Goal: Task Accomplishment & Management: Use online tool/utility

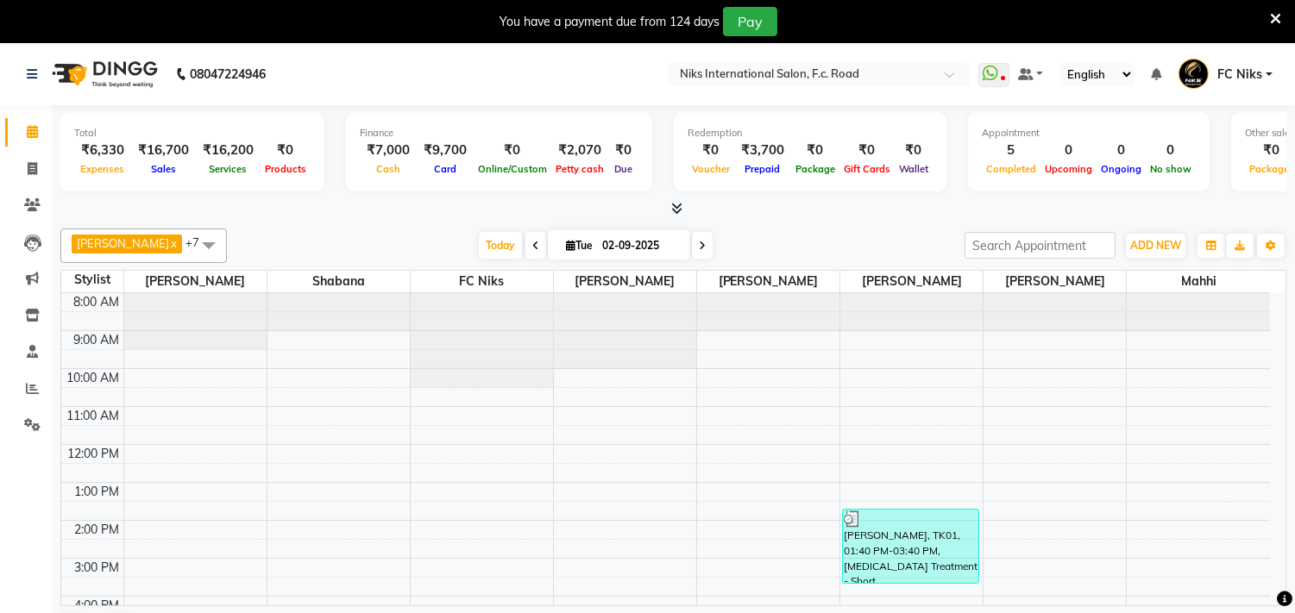
click at [669, 293] on div at bounding box center [625, 293] width 142 height 0
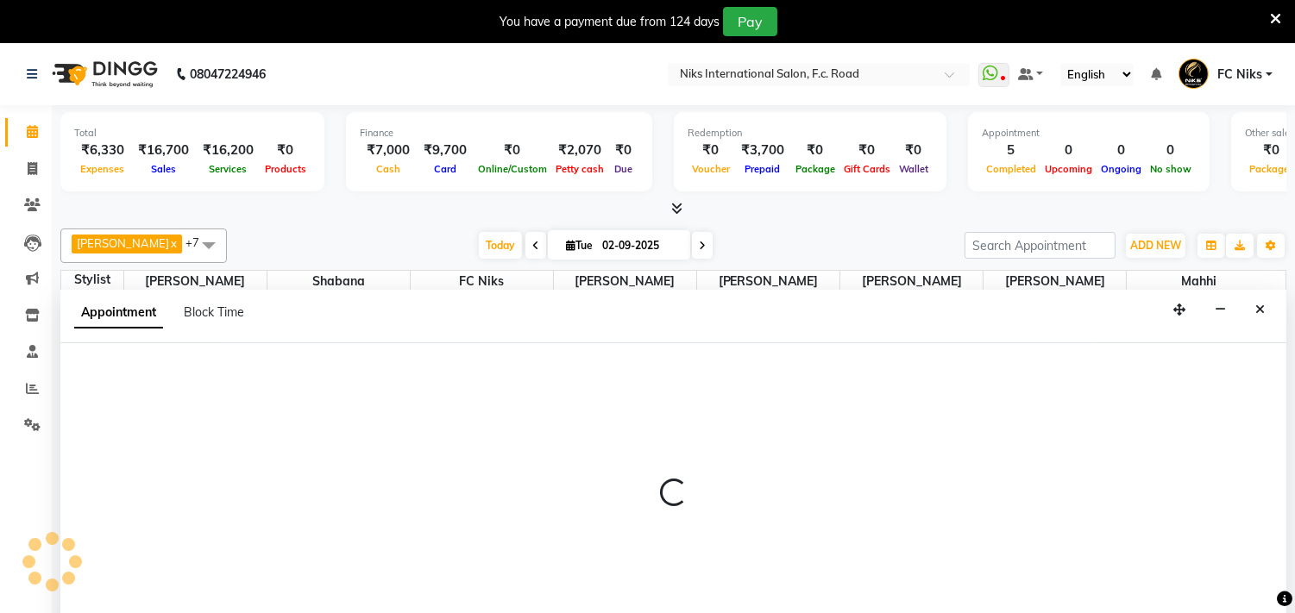
select select "160"
select select "570"
select select "tentative"
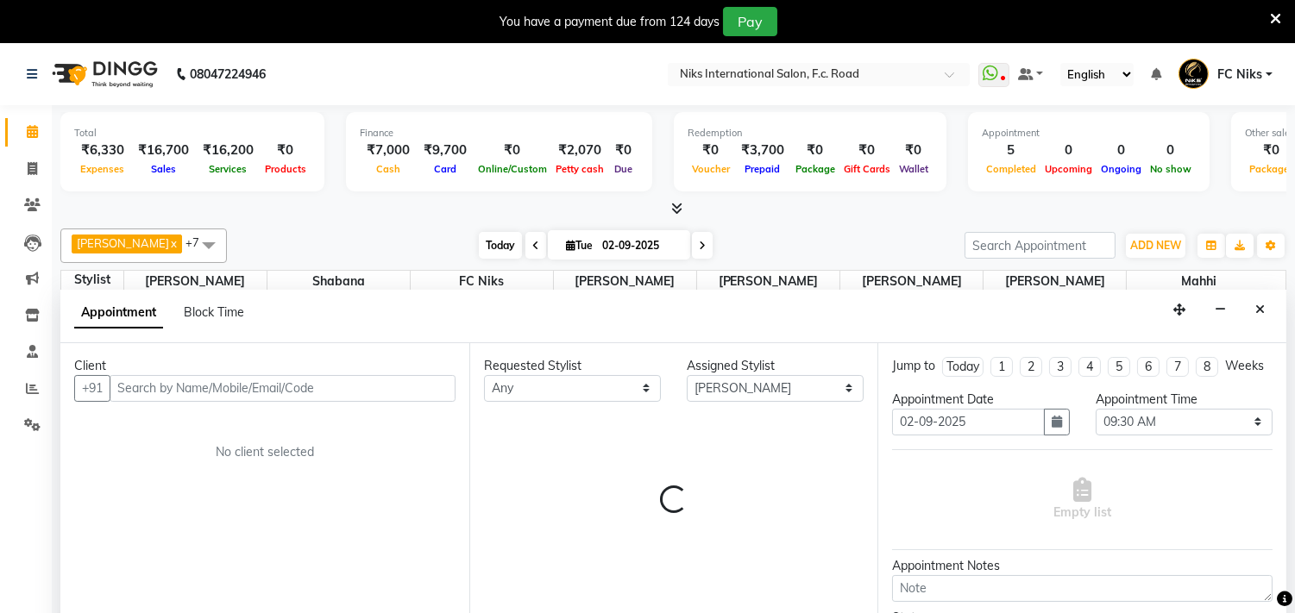
click at [488, 239] on span "Today" at bounding box center [500, 245] width 43 height 27
type input "[DATE]"
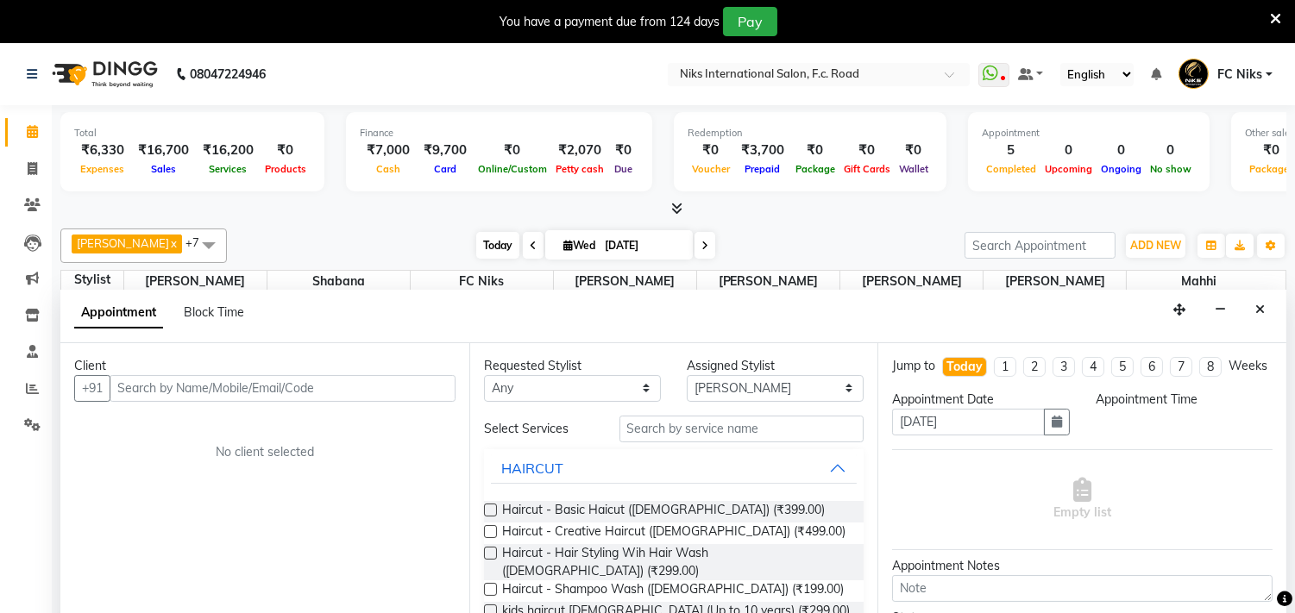
select select "570"
click at [1253, 307] on button "Close" at bounding box center [1259, 310] width 25 height 27
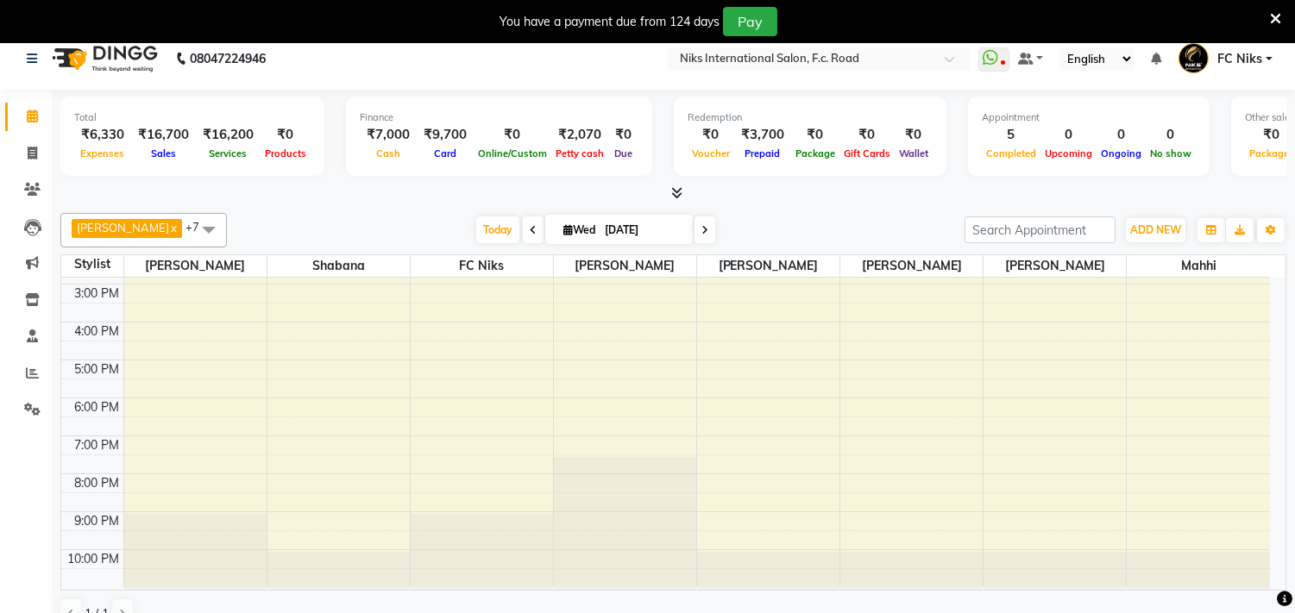
scroll to position [44, 0]
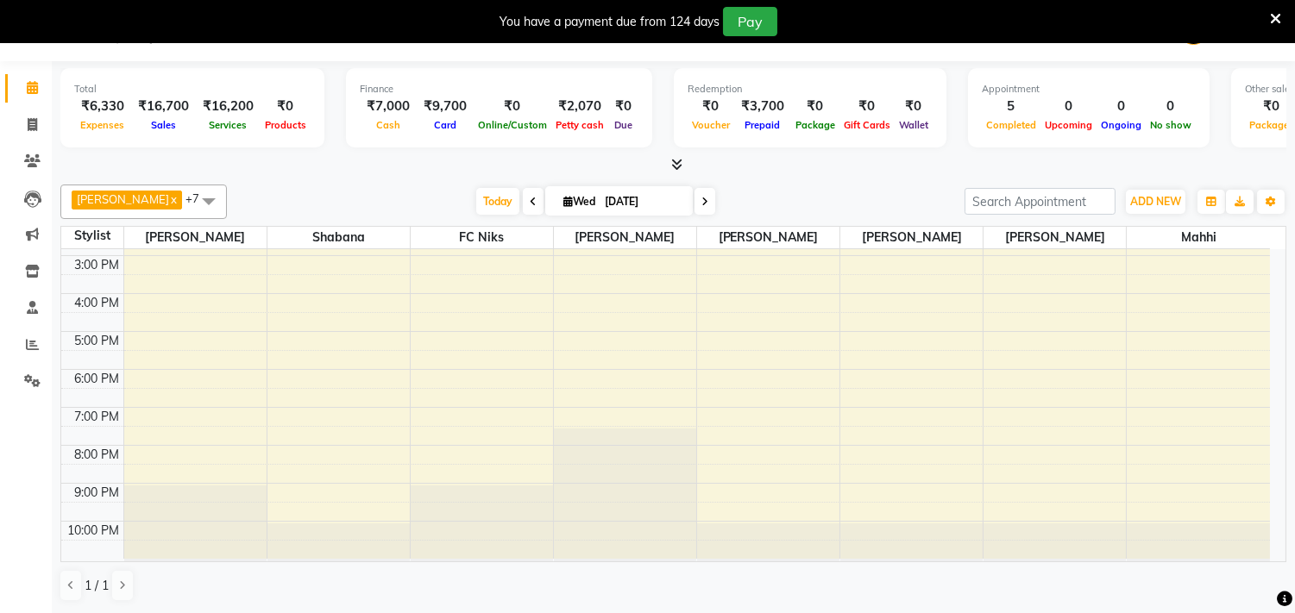
click at [445, 418] on div "8:00 AM 9:00 AM 10:00 AM 11:00 AM 12:00 PM 1:00 PM 2:00 PM 3:00 PM 4:00 PM 5:00…" at bounding box center [665, 275] width 1209 height 569
select select "800"
select select "tentative"
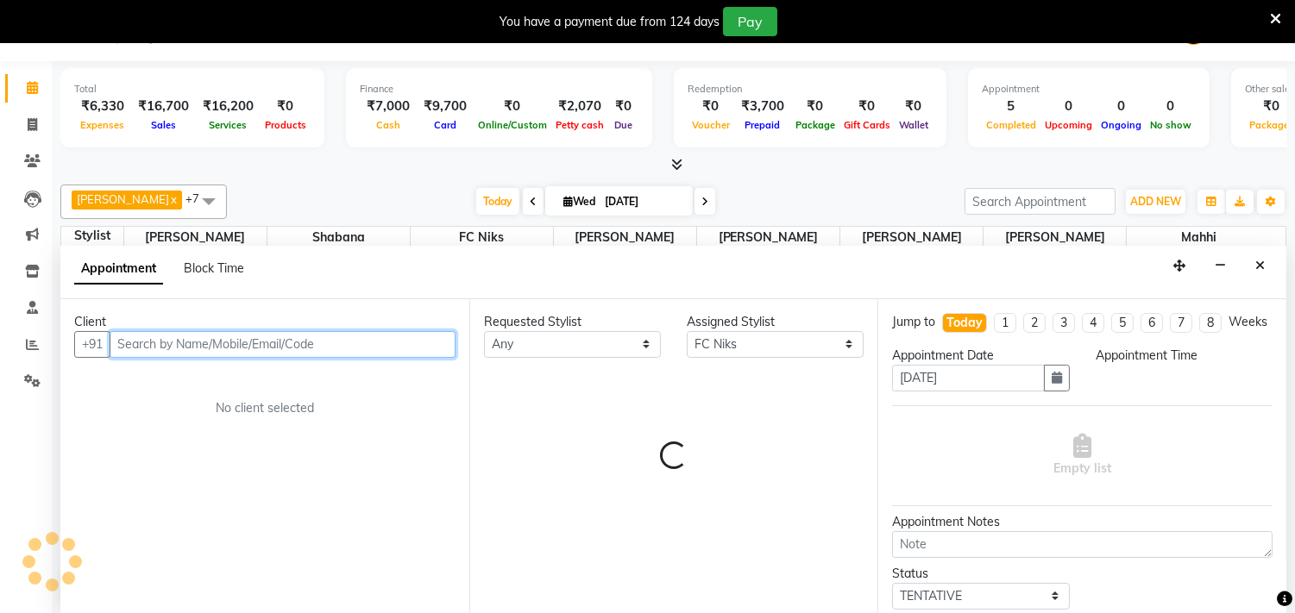
select select "1140"
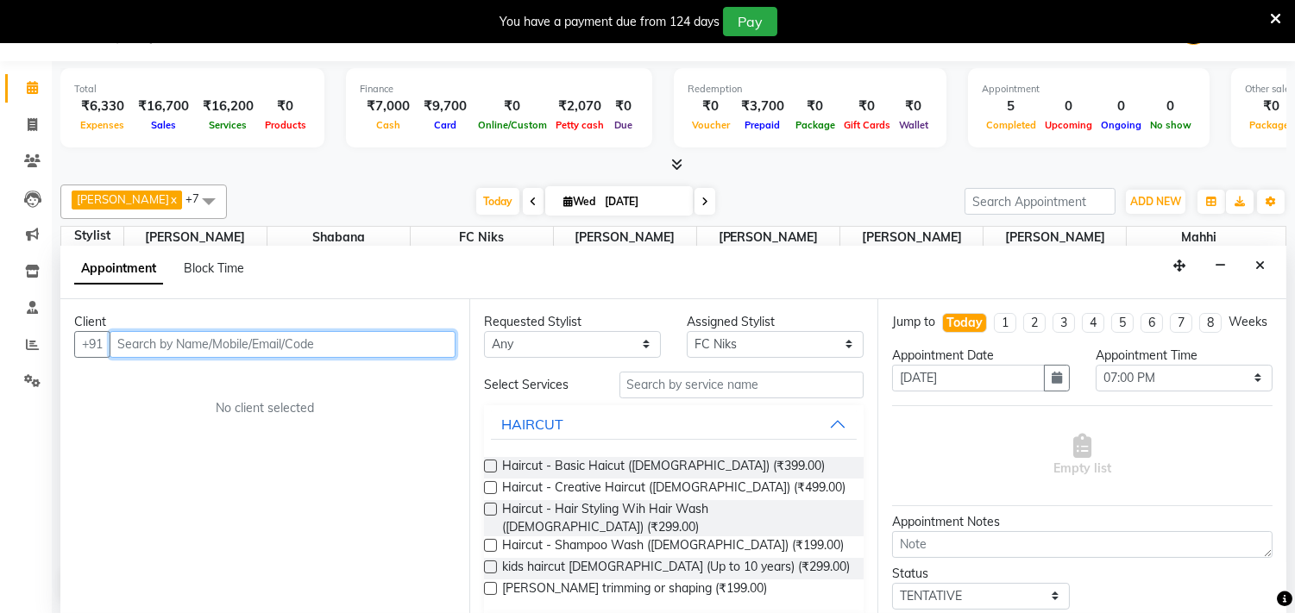
click at [297, 347] on input "text" at bounding box center [283, 344] width 346 height 27
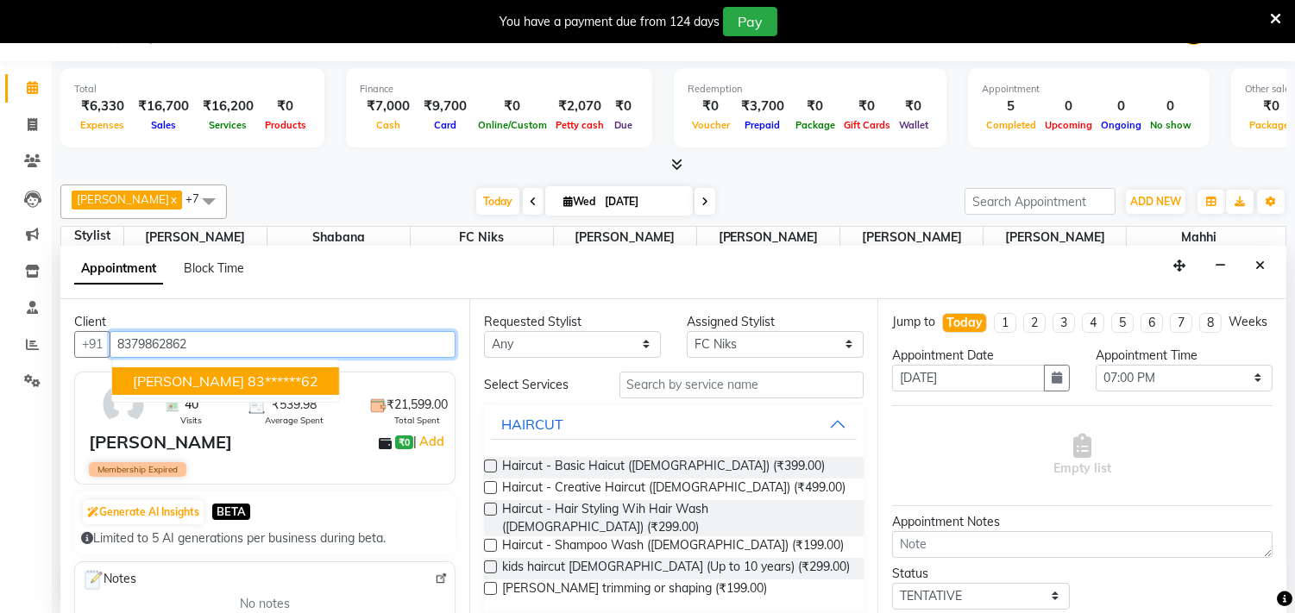
click at [185, 377] on span "[PERSON_NAME]" at bounding box center [188, 381] width 111 height 17
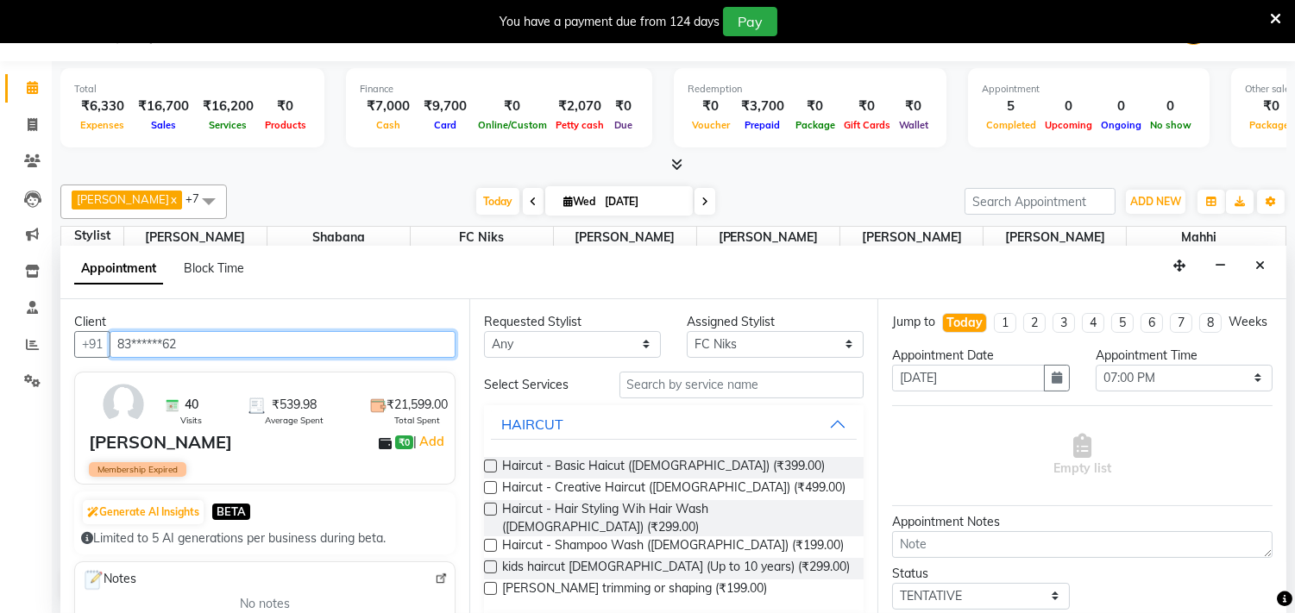
type input "83******62"
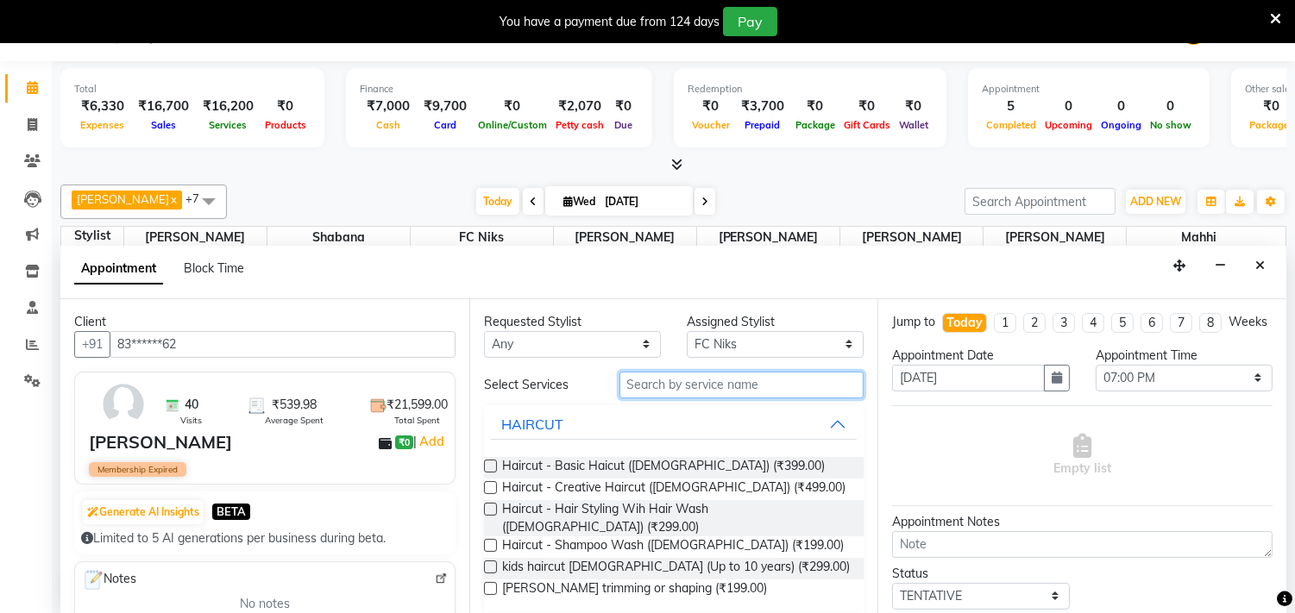
click at [648, 392] on input "text" at bounding box center [741, 385] width 245 height 27
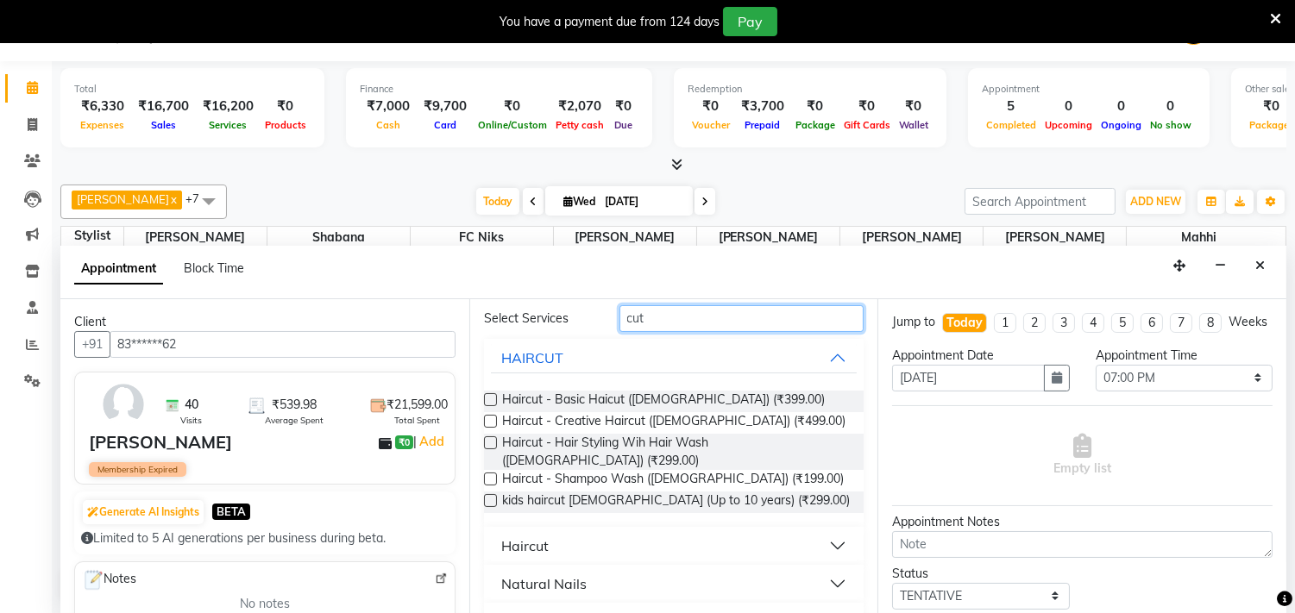
scroll to position [91, 0]
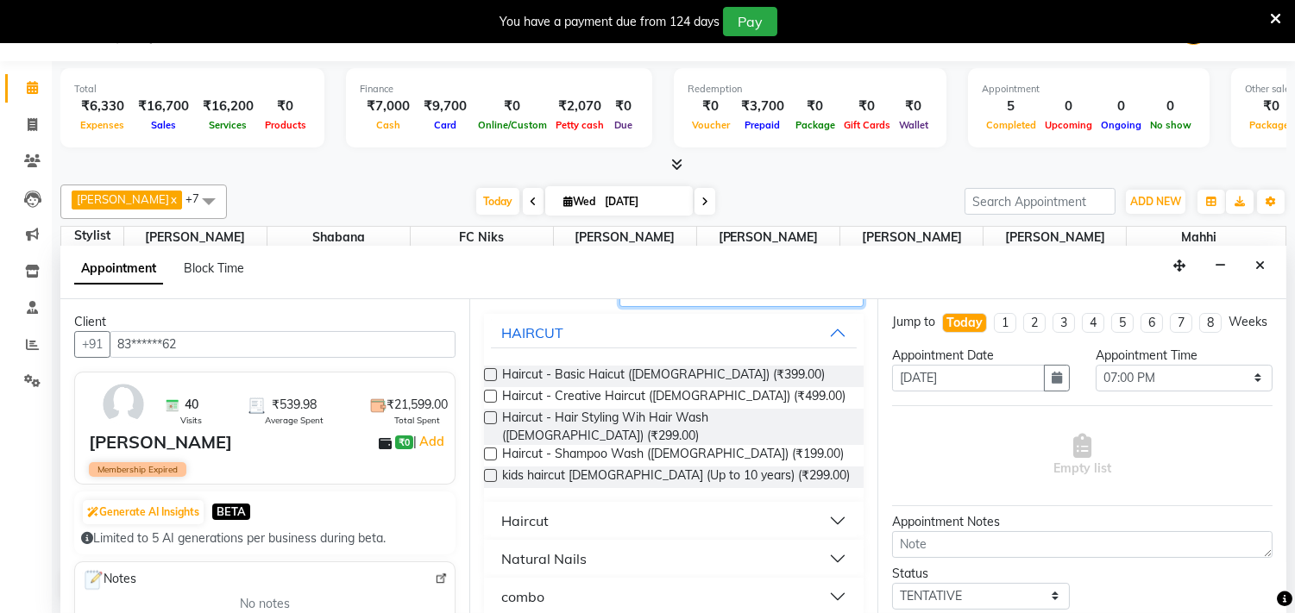
type input "cut"
click at [602, 514] on button "Haircut" at bounding box center [674, 521] width 367 height 31
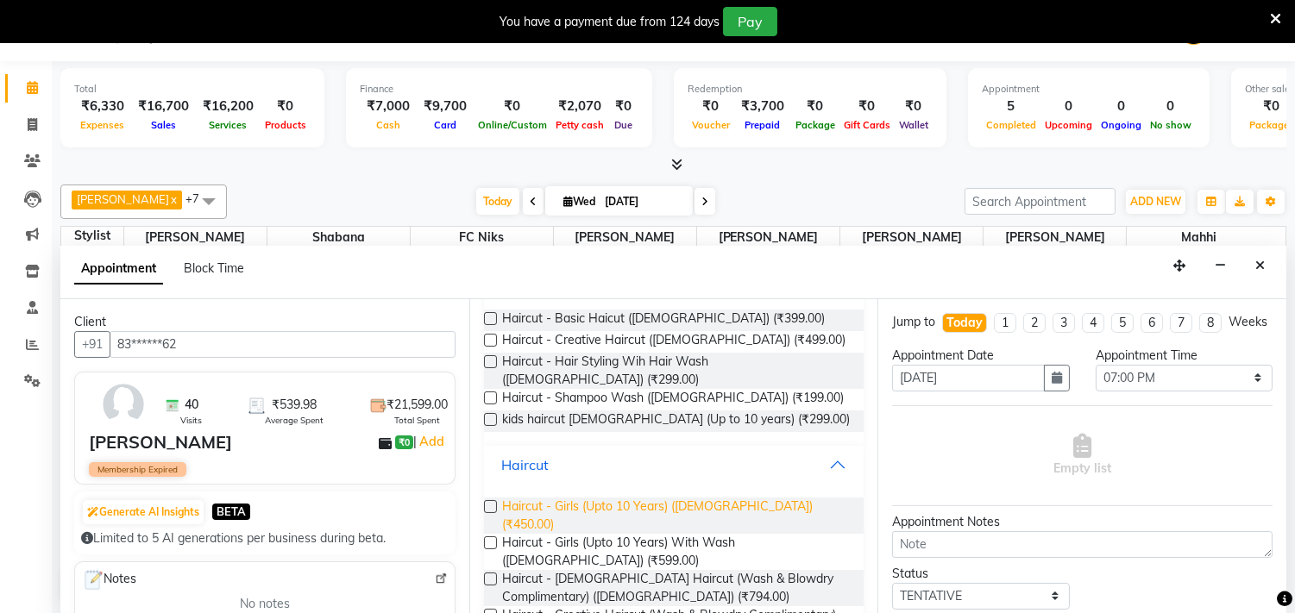
scroll to position [223, 0]
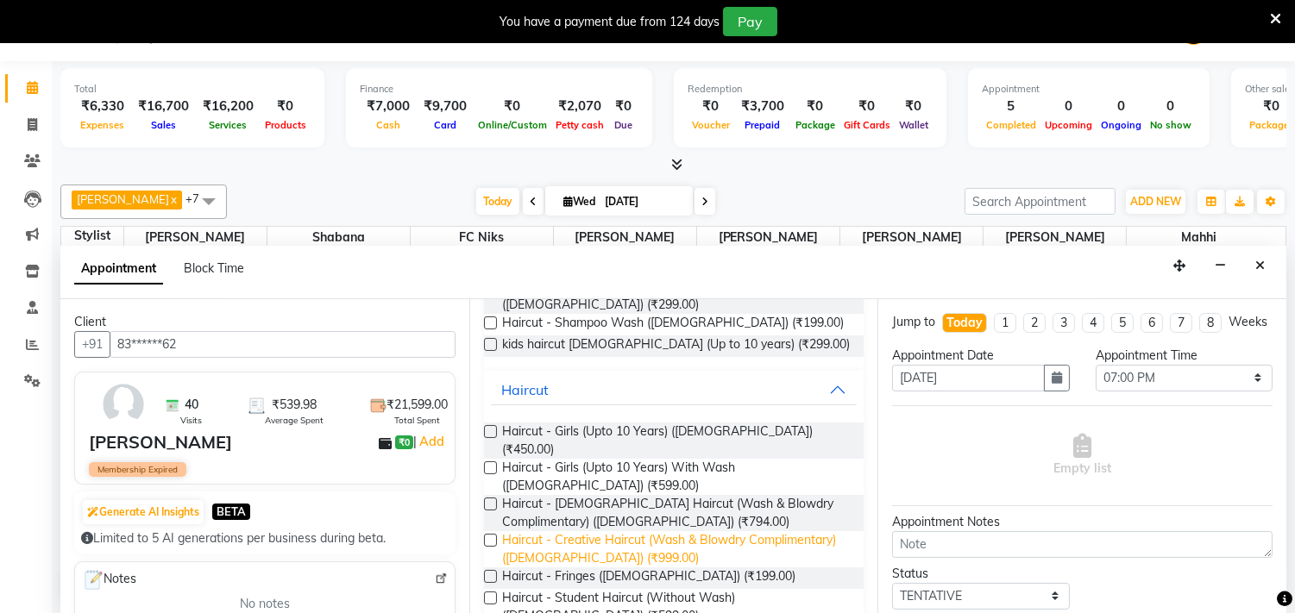
click at [619, 531] on span "Haircut - Creative Haircut (Wash & Blowdry Complimentary) ([DEMOGRAPHIC_DATA]) …" at bounding box center [676, 549] width 349 height 36
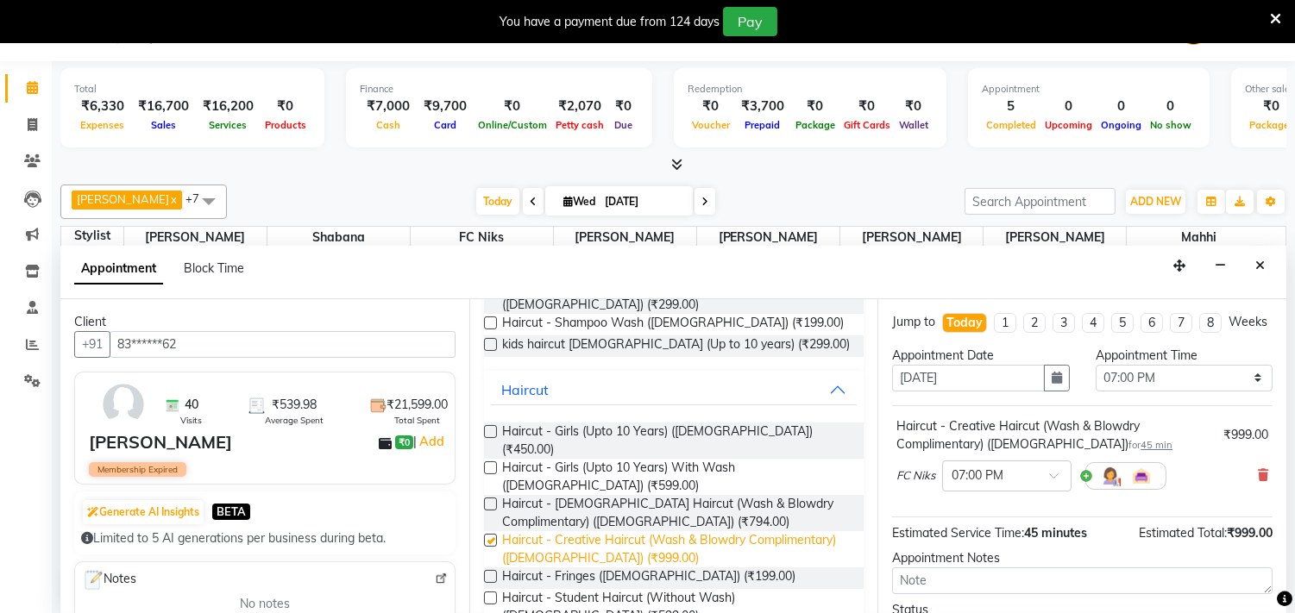
checkbox input "false"
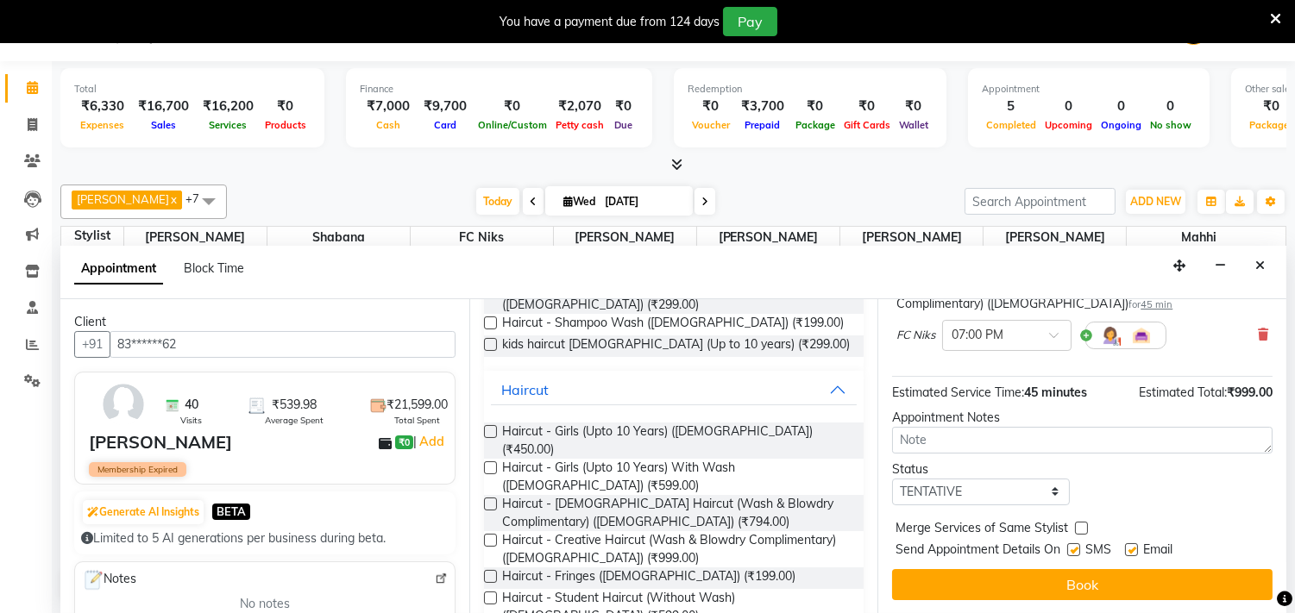
scroll to position [157, 0]
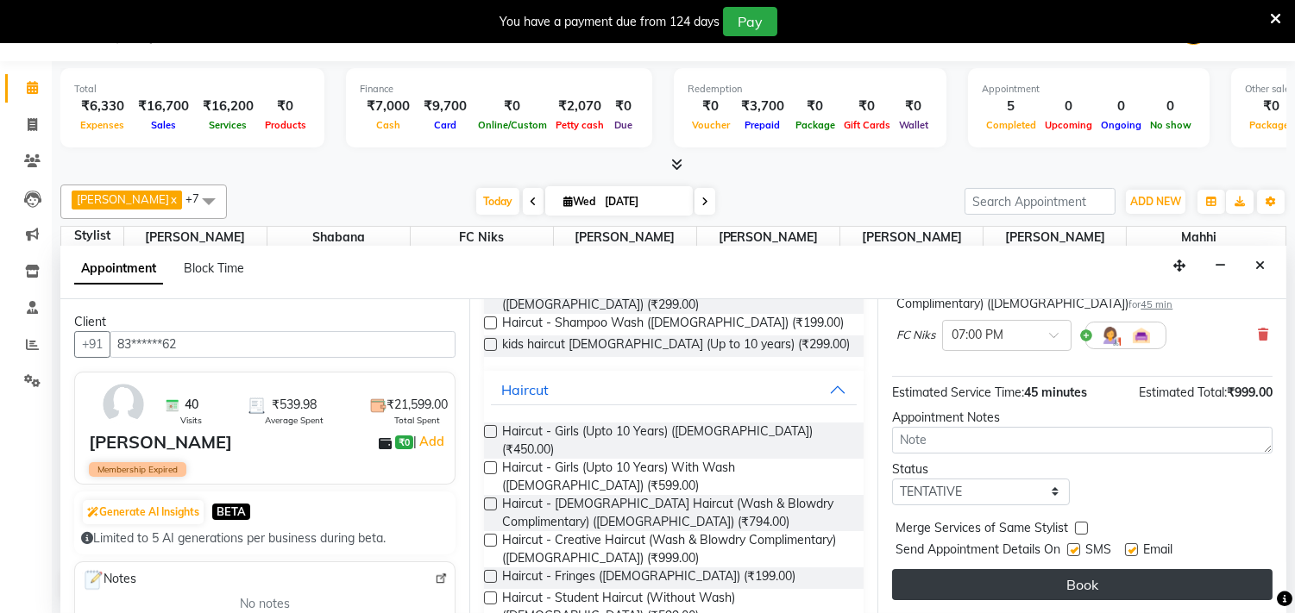
click at [1040, 572] on button "Book" at bounding box center [1082, 584] width 380 height 31
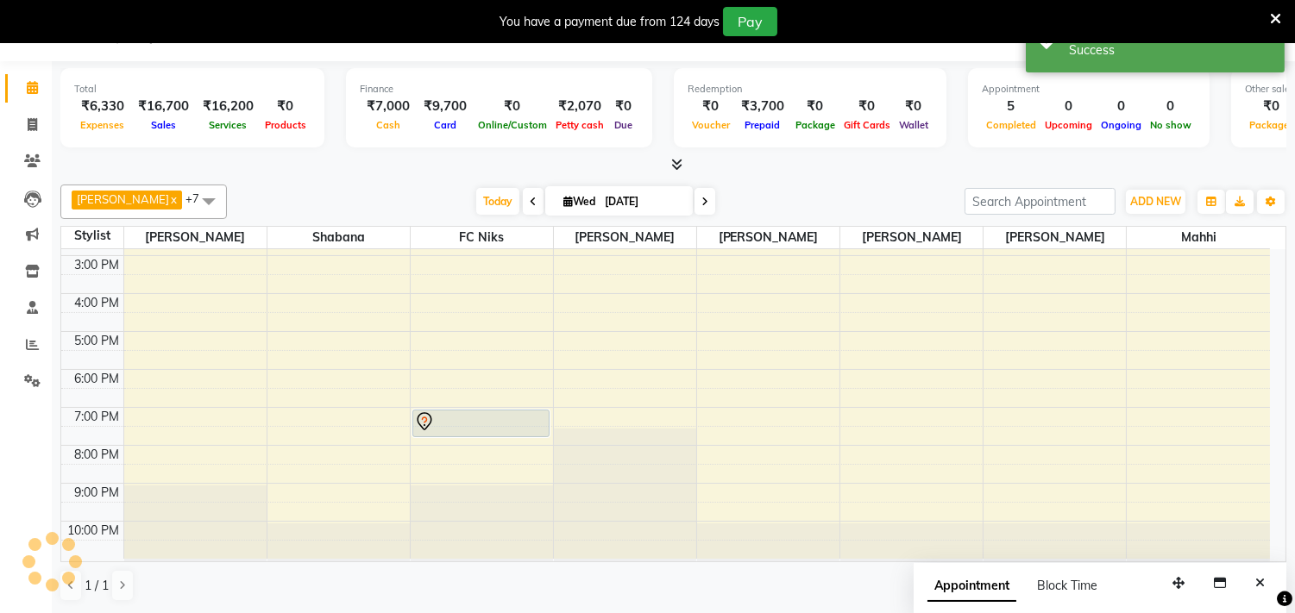
scroll to position [0, 0]
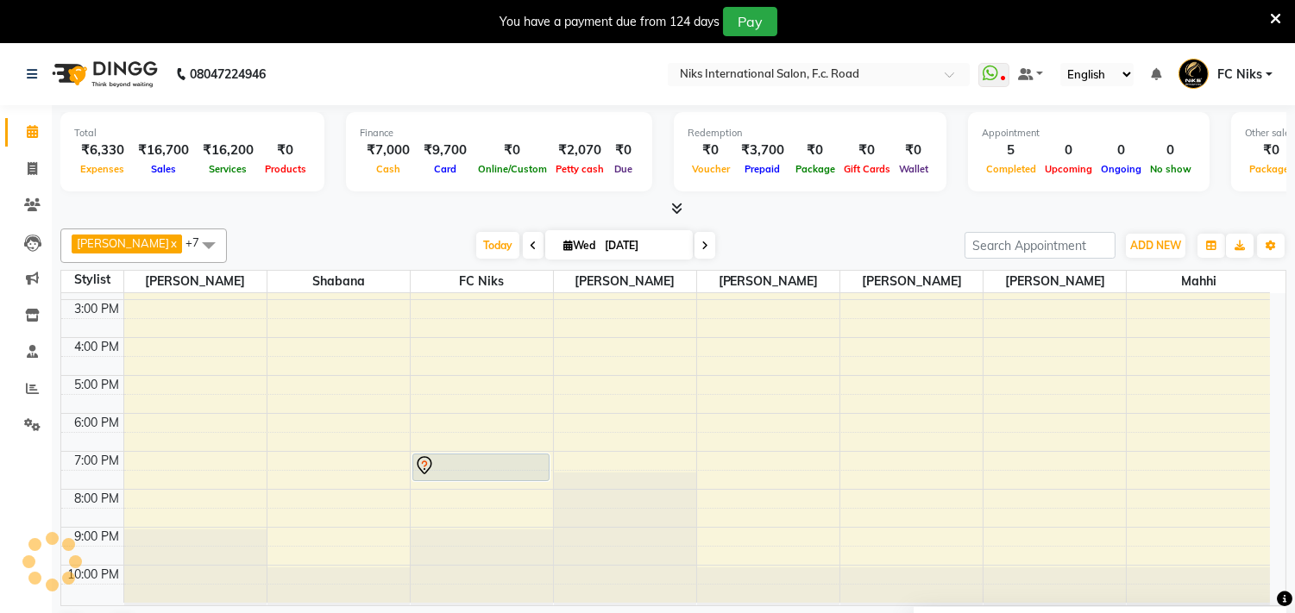
click at [1279, 9] on span at bounding box center [1275, 18] width 11 height 19
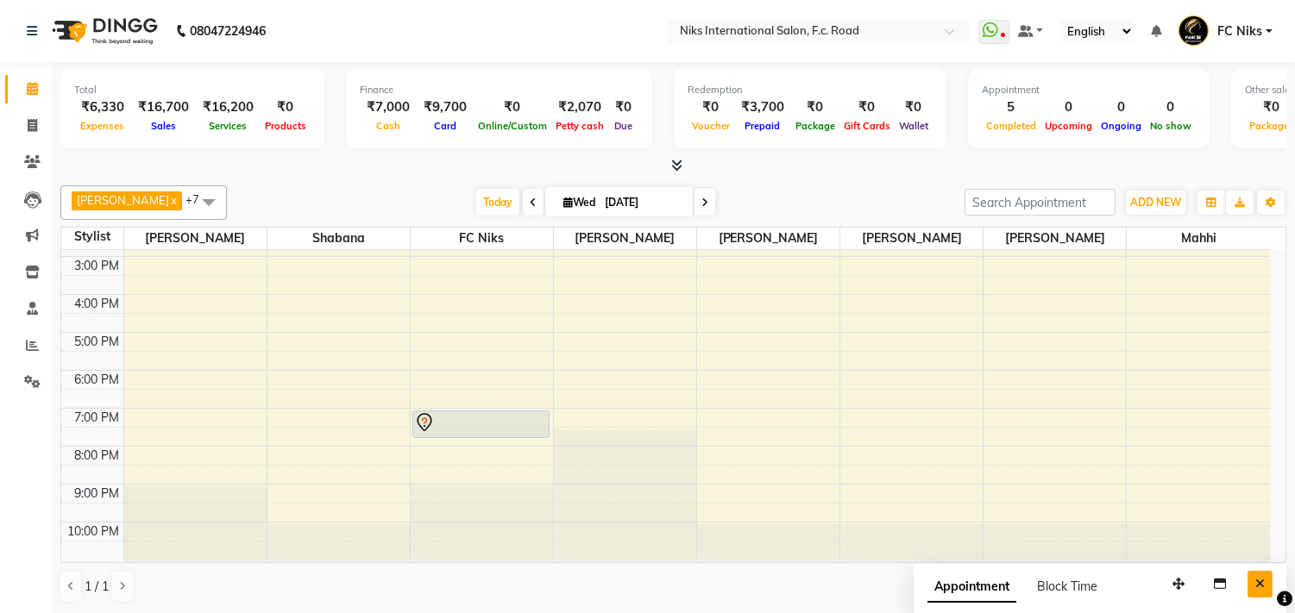
click at [1265, 585] on button "Close" at bounding box center [1259, 584] width 25 height 27
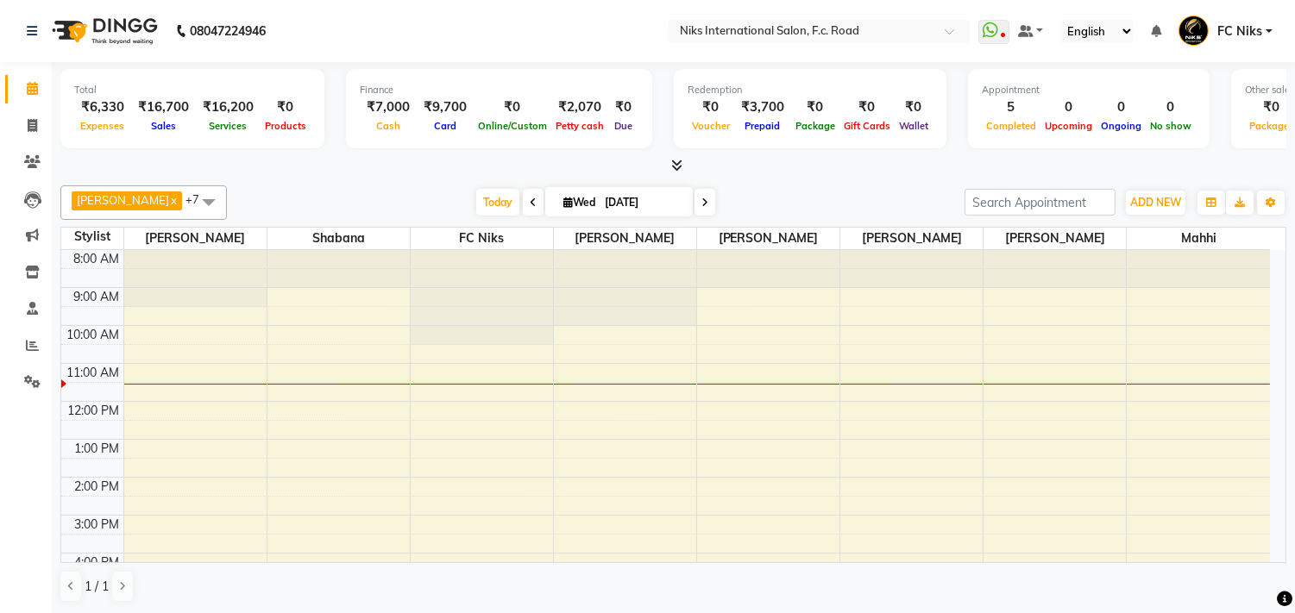
click at [704, 201] on icon at bounding box center [704, 203] width 7 height 10
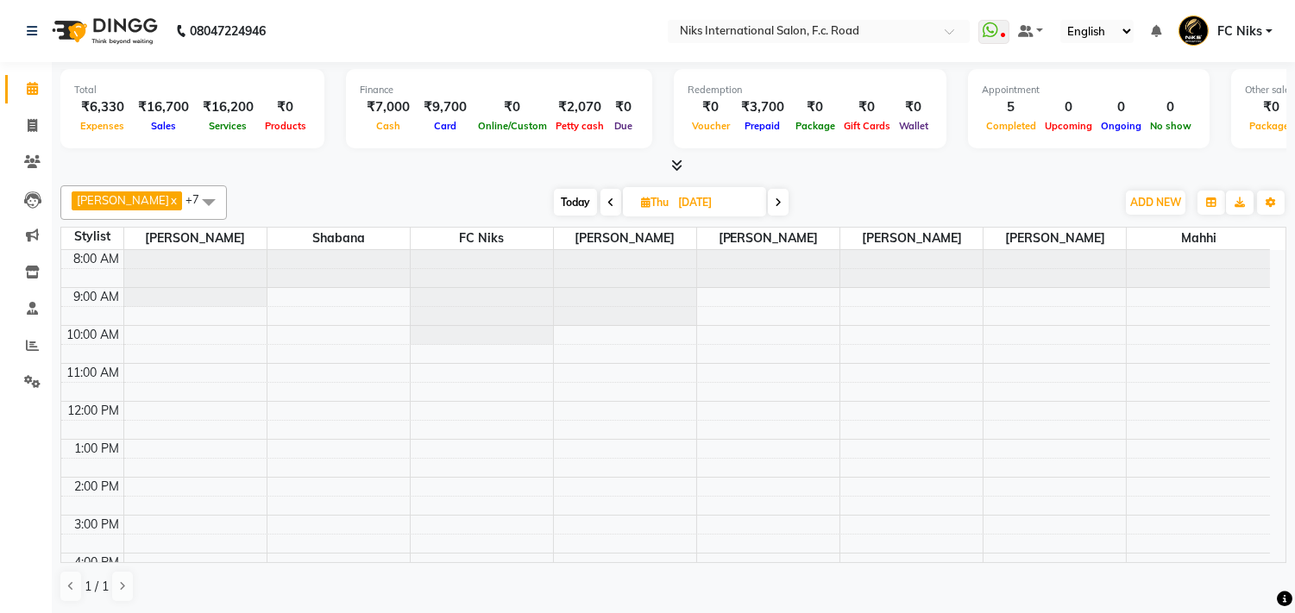
click at [575, 197] on span "Today" at bounding box center [575, 202] width 43 height 27
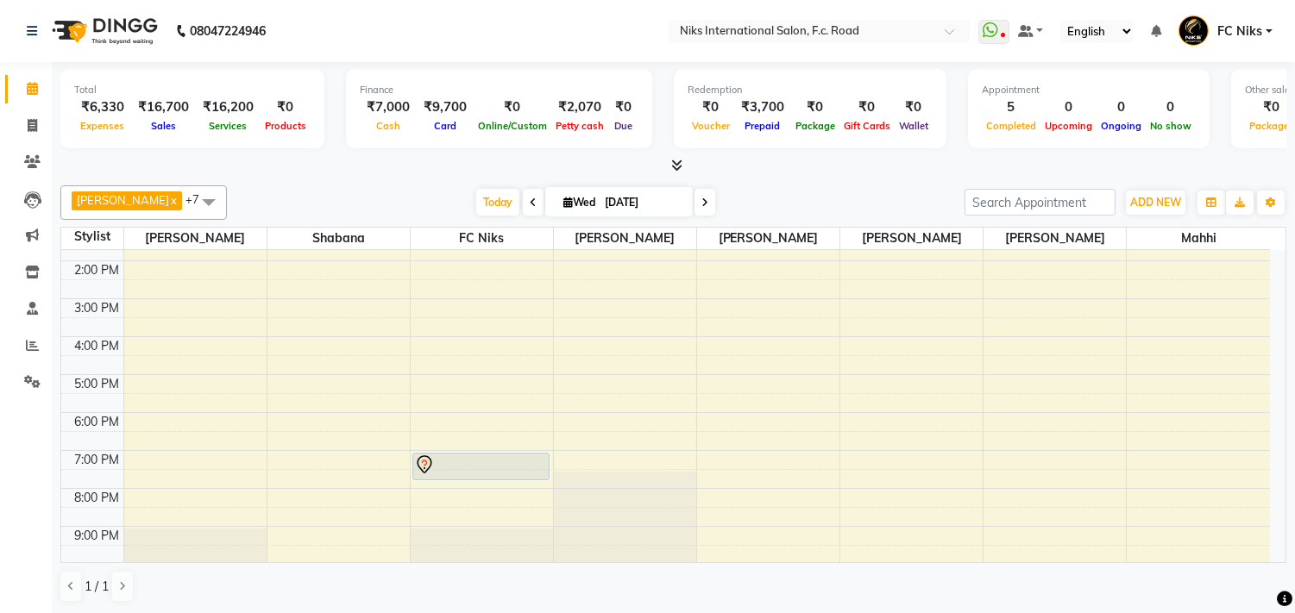
scroll to position [223, 0]
click at [697, 195] on span at bounding box center [704, 202] width 21 height 27
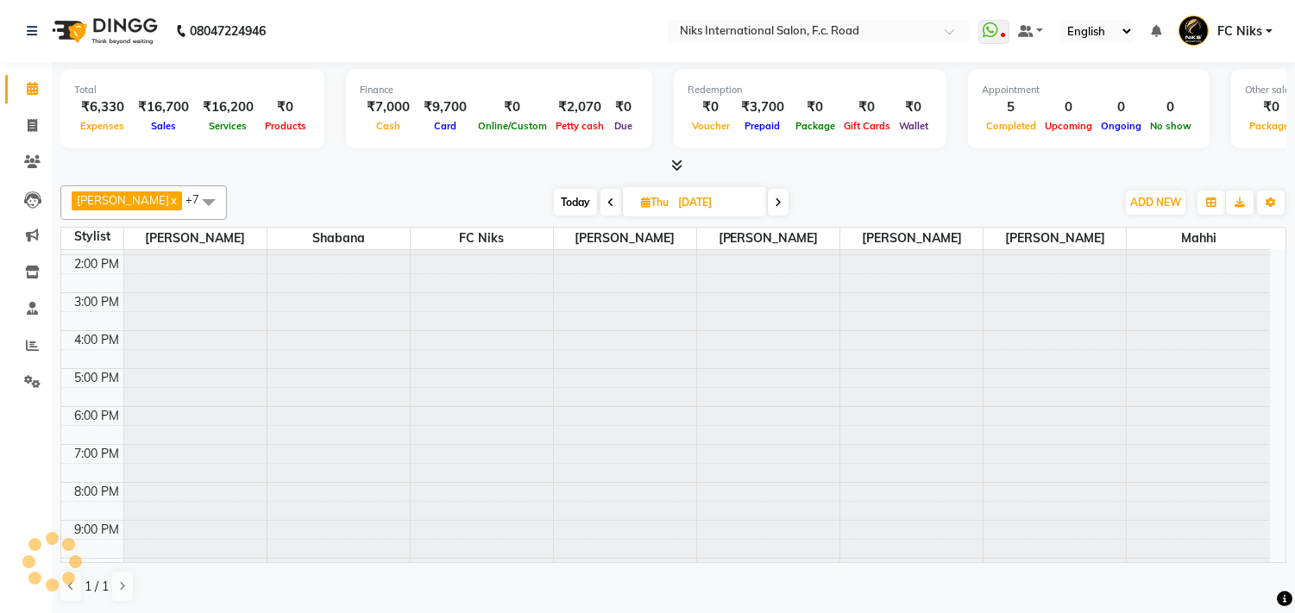
scroll to position [116, 0]
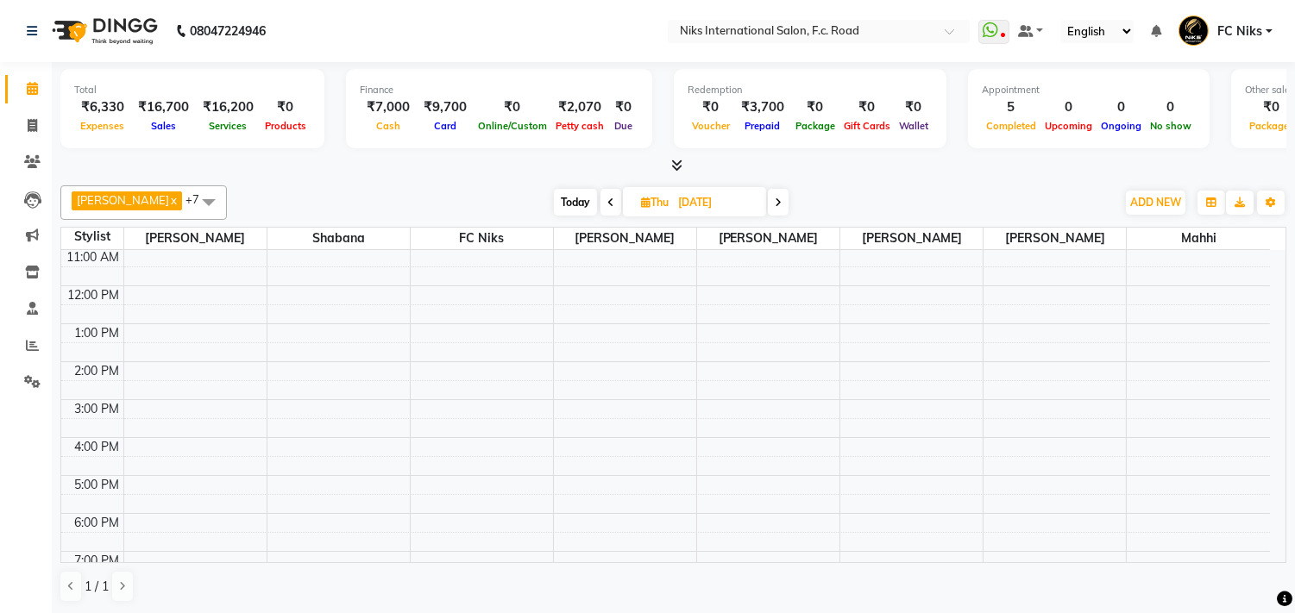
click at [571, 201] on span "Today" at bounding box center [575, 202] width 43 height 27
type input "[DATE]"
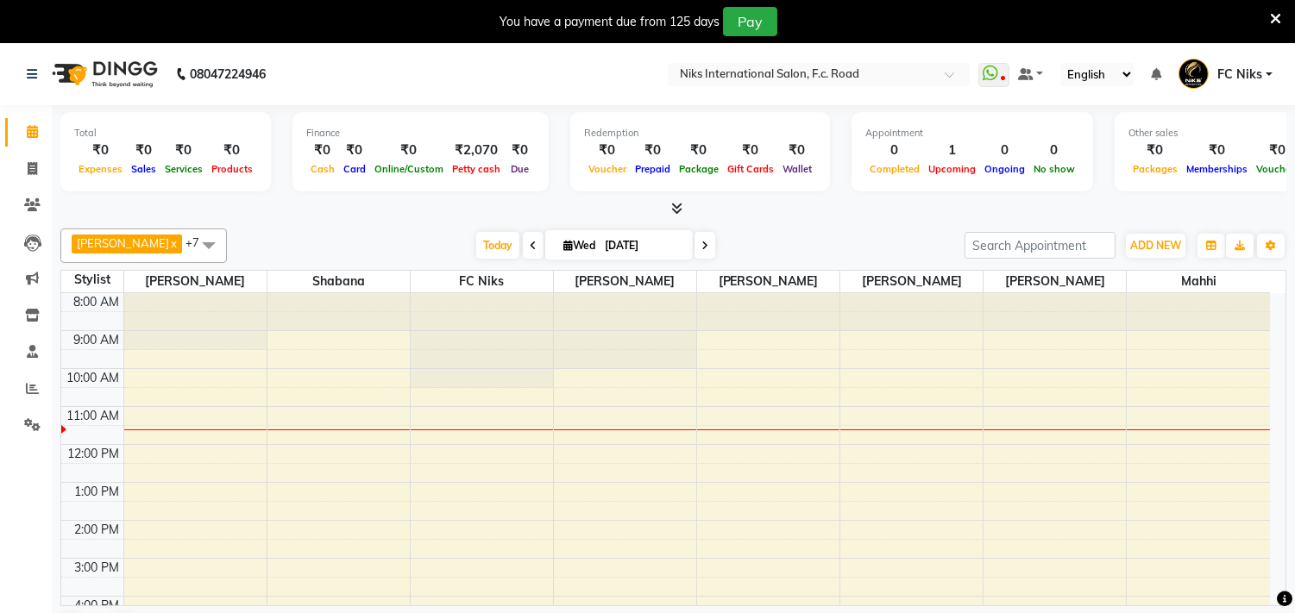
click at [1272, 9] on span at bounding box center [1275, 18] width 11 height 19
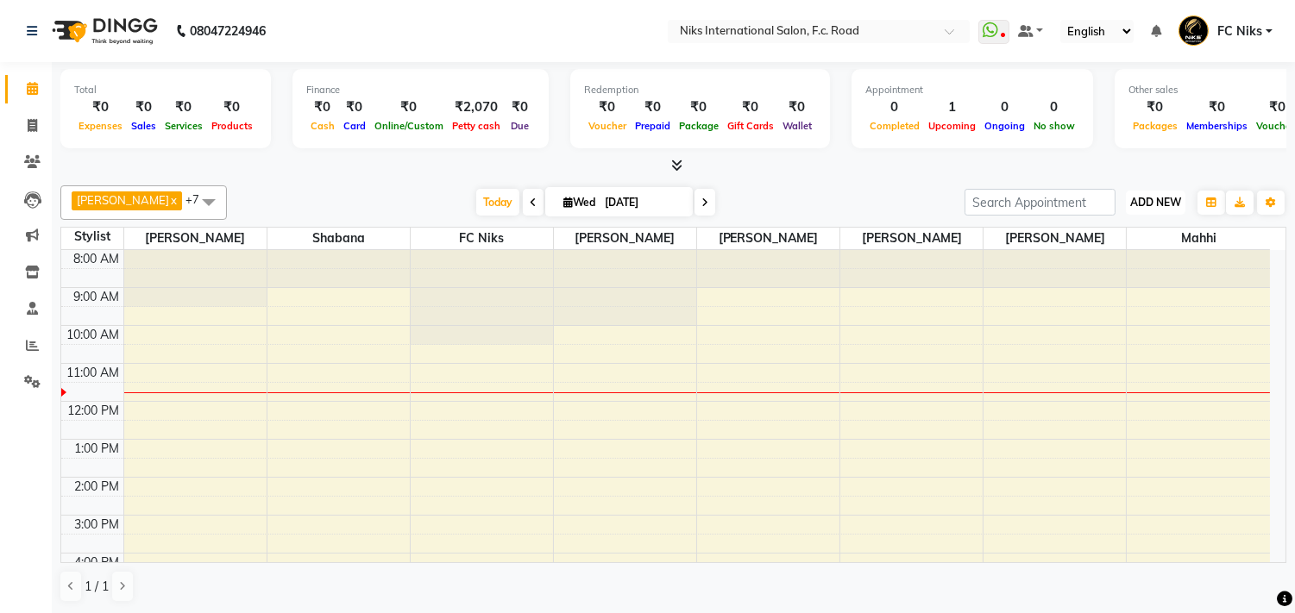
click at [1153, 198] on span "ADD NEW" at bounding box center [1155, 202] width 51 height 13
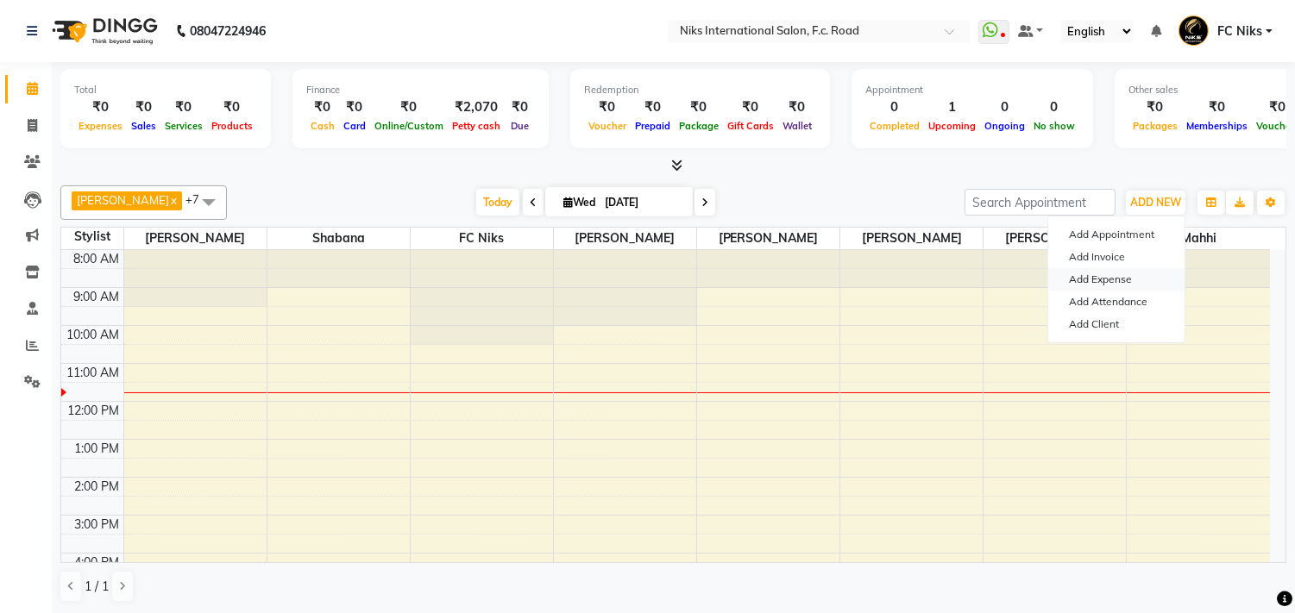
click at [1106, 286] on link "Add Expense" at bounding box center [1116, 279] width 136 height 22
select select "95"
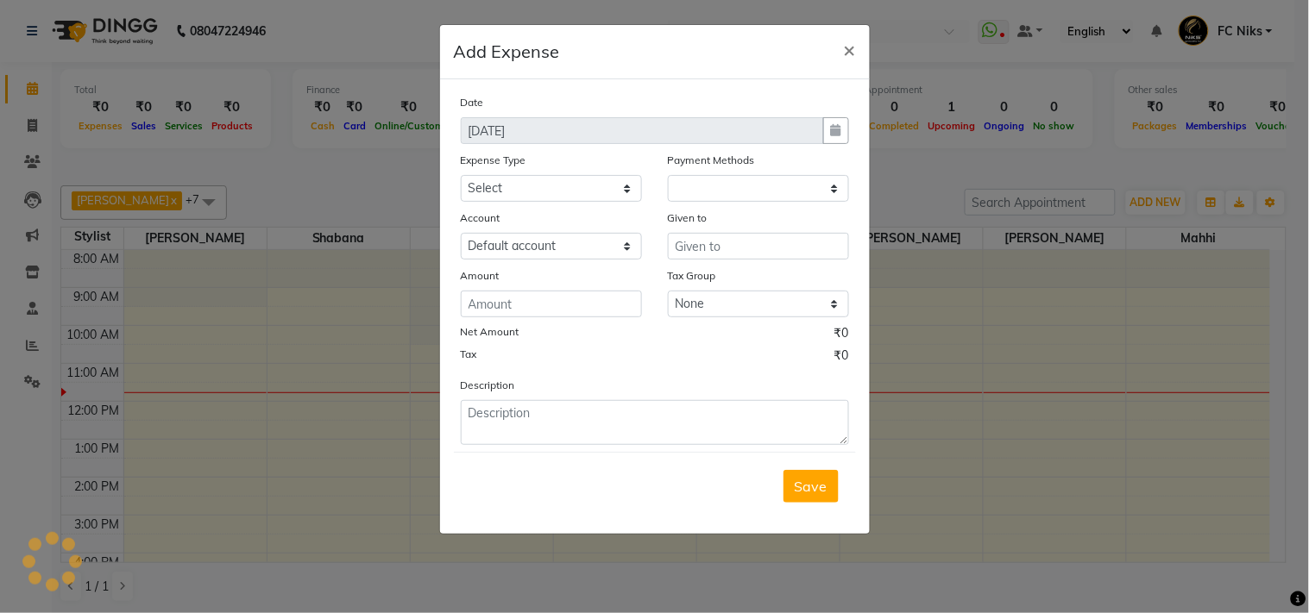
select select "1"
select select "2355"
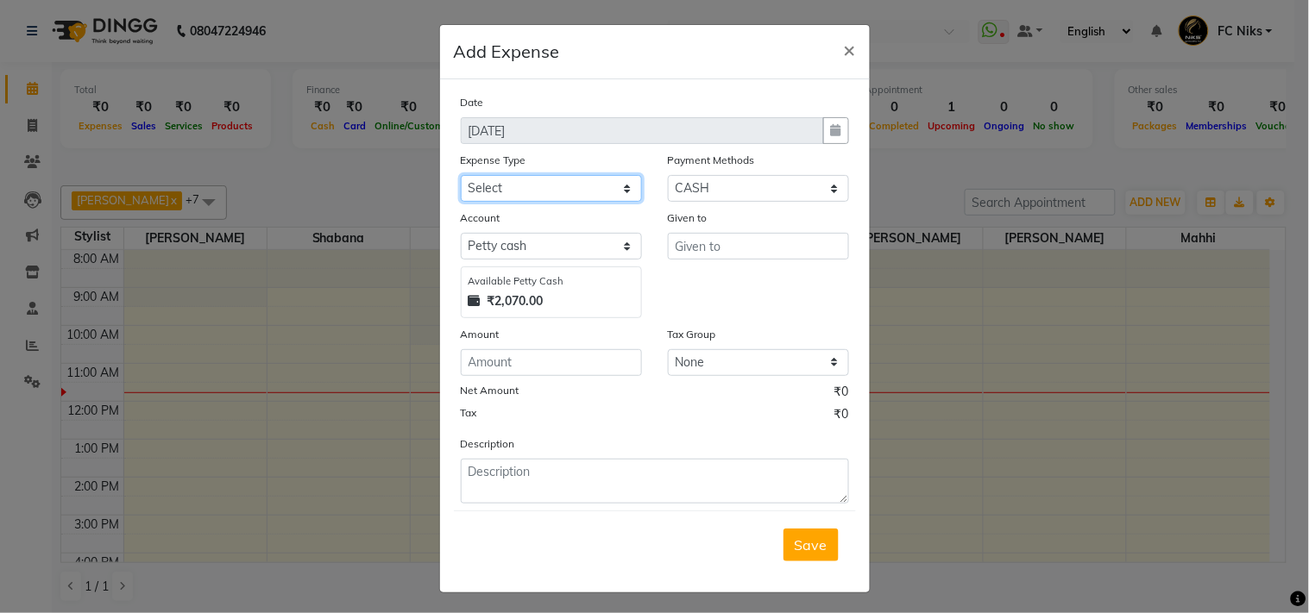
click at [575, 190] on select "Select Cash transfer to hub Client Snacks Donation Equipment Maintenance Miscel…" at bounding box center [551, 188] width 181 height 27
select select "946"
click at [461, 175] on select "Select Cash transfer to hub Client Snacks Donation Equipment Maintenance Miscel…" at bounding box center [551, 188] width 181 height 27
click at [712, 248] on input "text" at bounding box center [758, 246] width 181 height 27
type input "......"
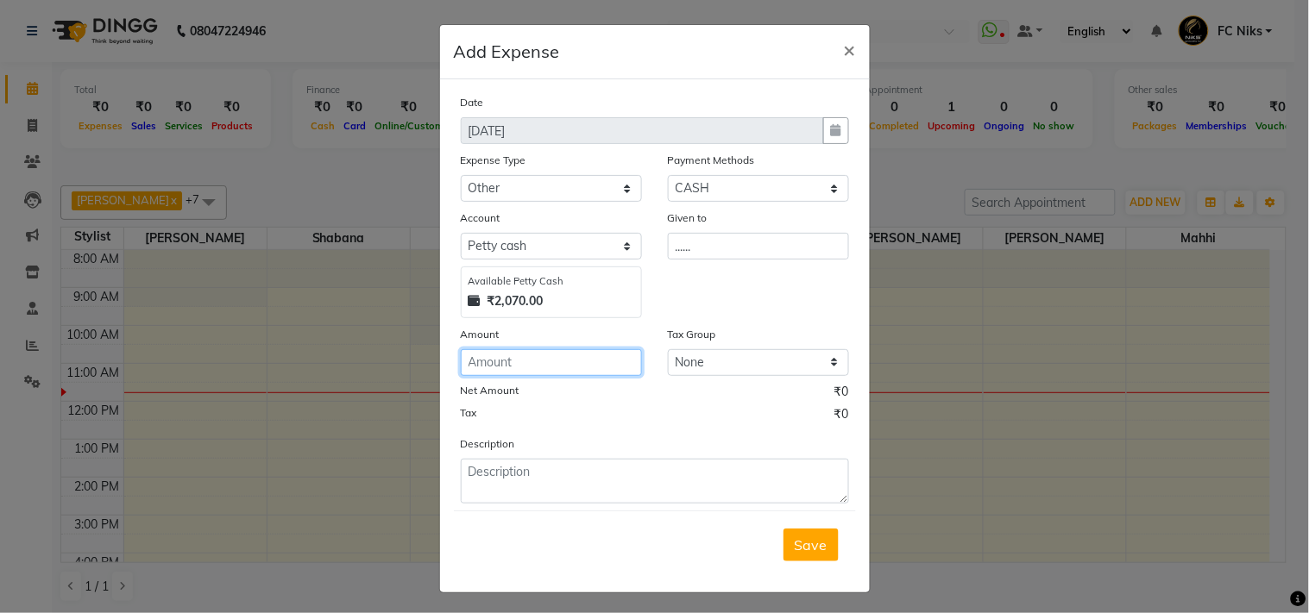
click at [524, 351] on input "number" at bounding box center [551, 362] width 181 height 27
type input "780"
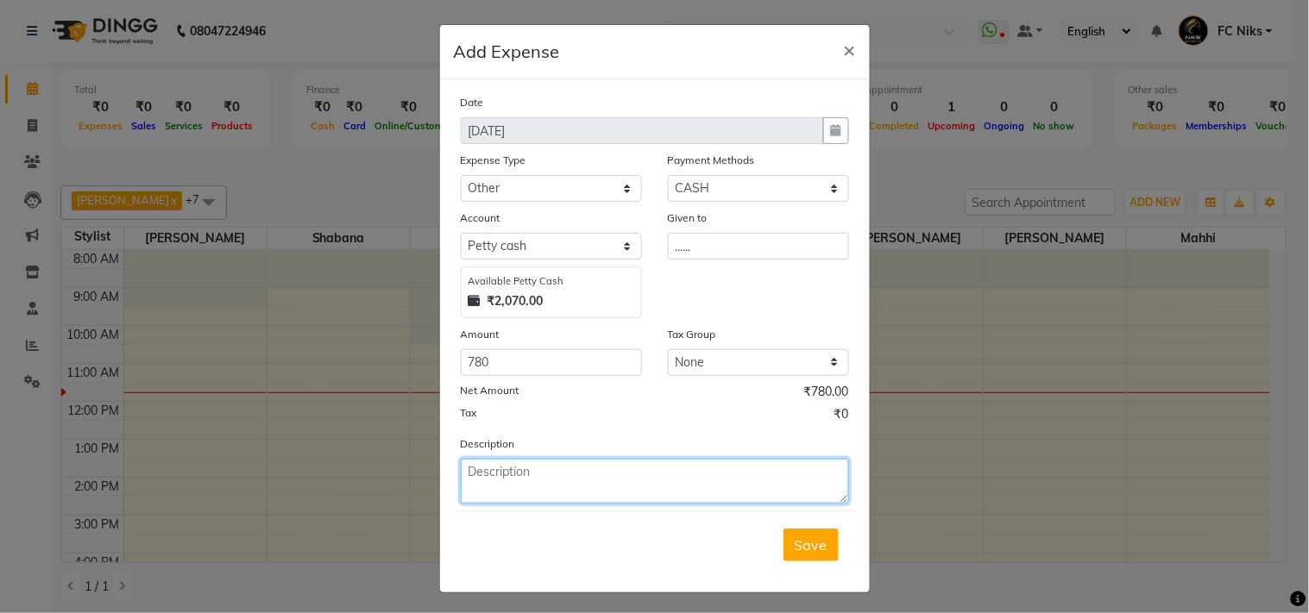
click at [514, 479] on textarea at bounding box center [655, 481] width 388 height 45
type textarea "Myntra Parcel"
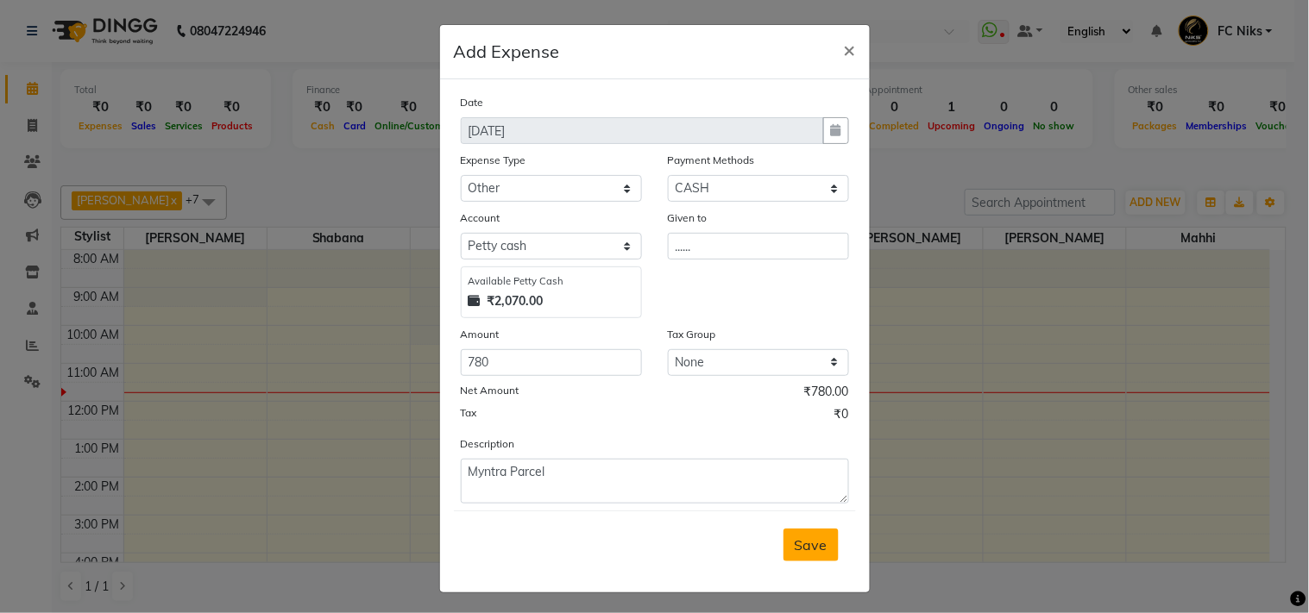
click at [811, 545] on span "Save" at bounding box center [811, 545] width 33 height 17
